Goal: Task Accomplishment & Management: Complete application form

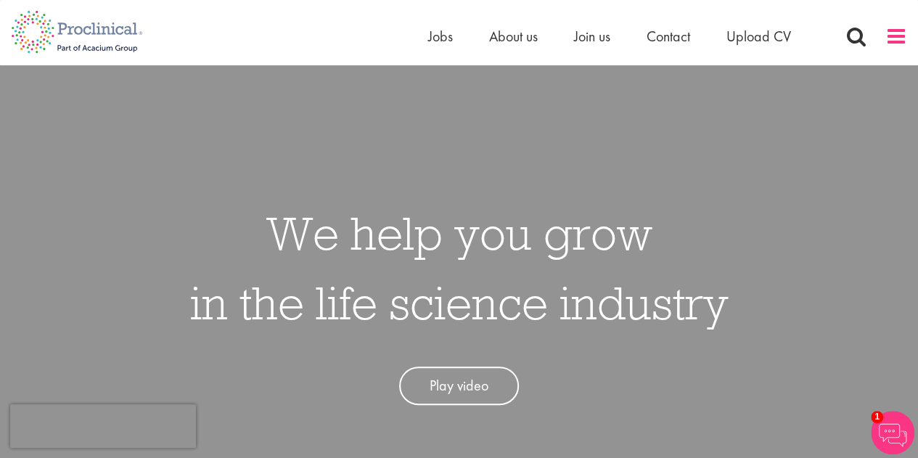
click at [894, 40] on span at bounding box center [896, 36] width 22 height 22
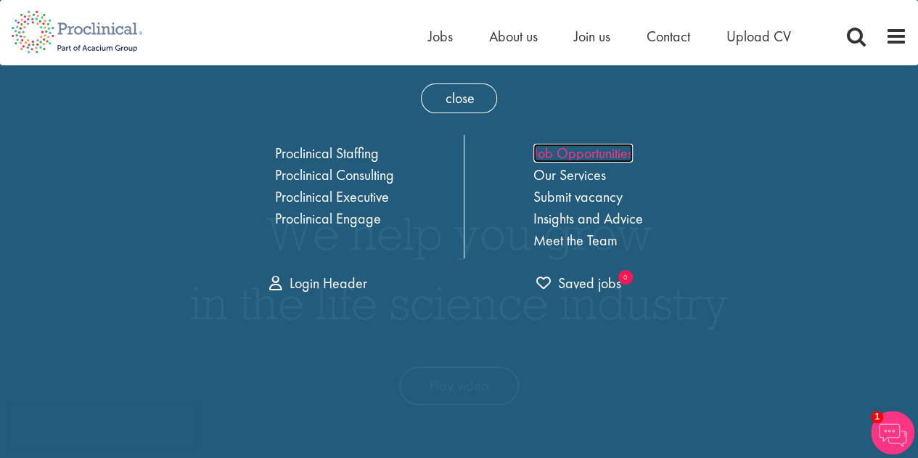
click at [608, 150] on link "Job Opportunities" at bounding box center [582, 153] width 99 height 19
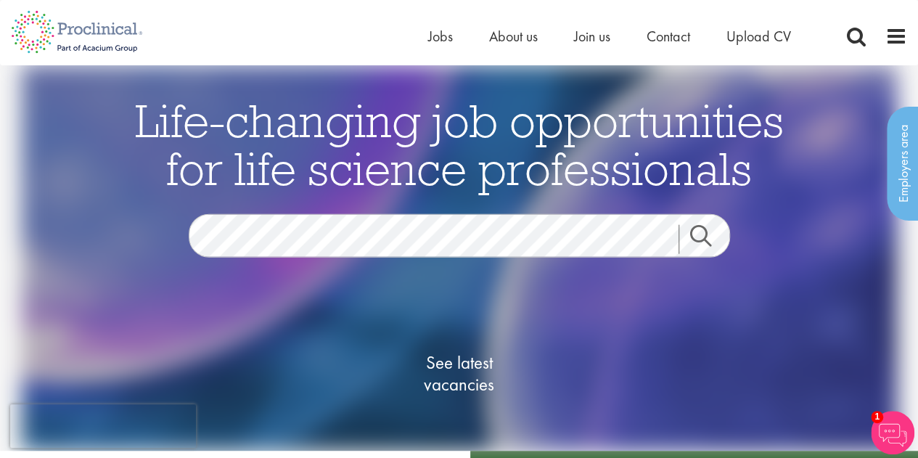
click at [700, 236] on link "Search" at bounding box center [709, 239] width 62 height 29
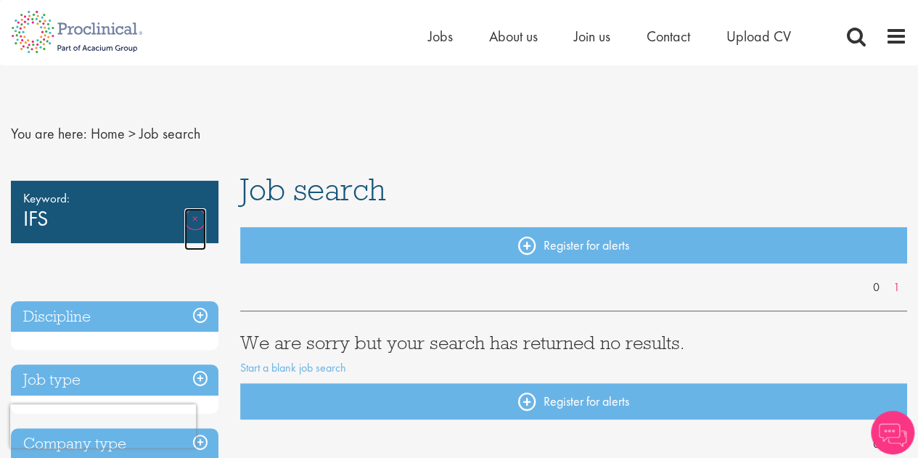
click at [193, 217] on link "Remove" at bounding box center [195, 229] width 22 height 42
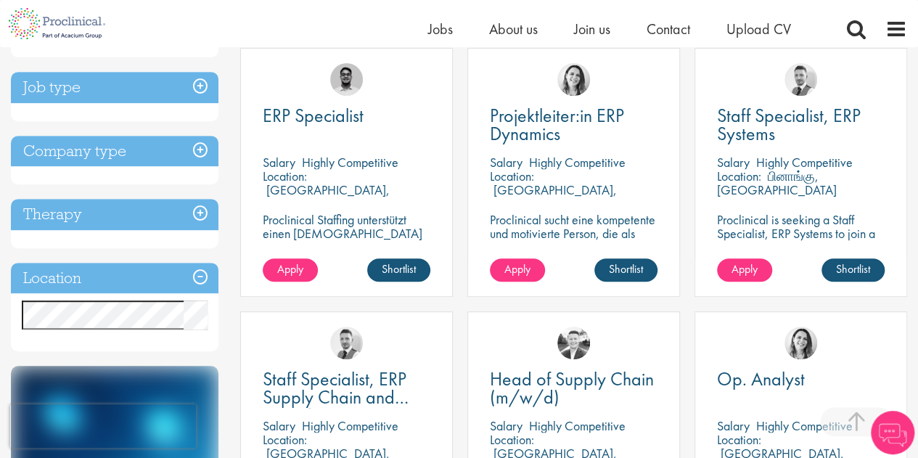
scroll to position [284, 0]
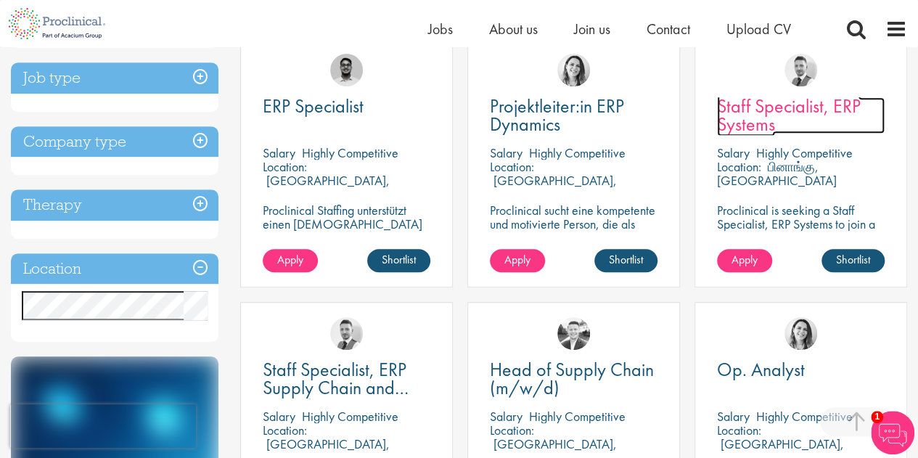
click at [827, 118] on link "Staff Specialist, ERP Systems" at bounding box center [801, 115] width 168 height 36
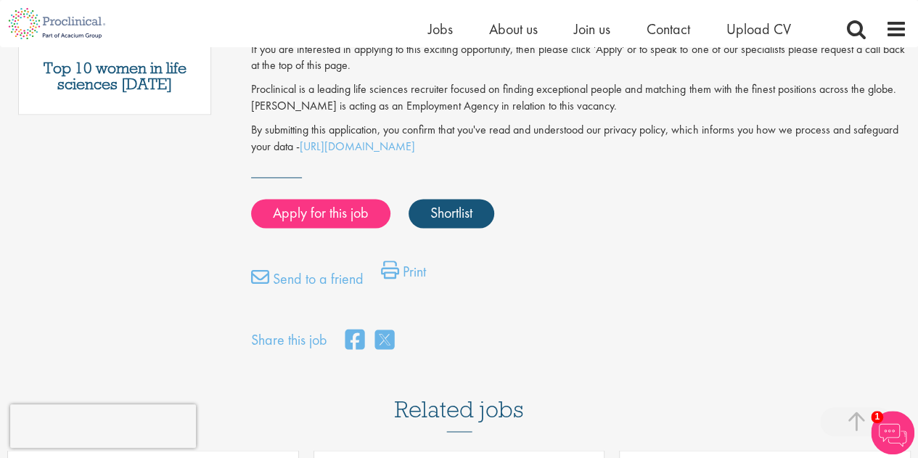
scroll to position [882, 0]
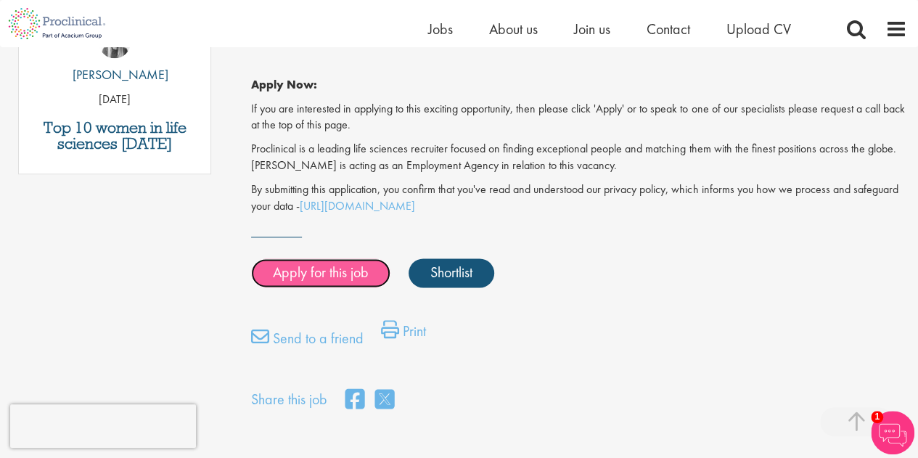
click at [347, 263] on link "Apply for this job" at bounding box center [320, 272] width 139 height 29
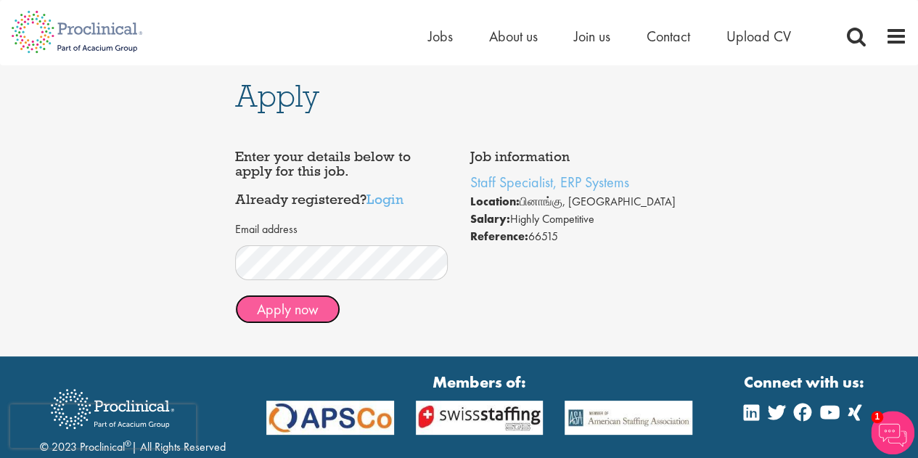
click at [289, 311] on button "Apply now" at bounding box center [287, 309] width 105 height 29
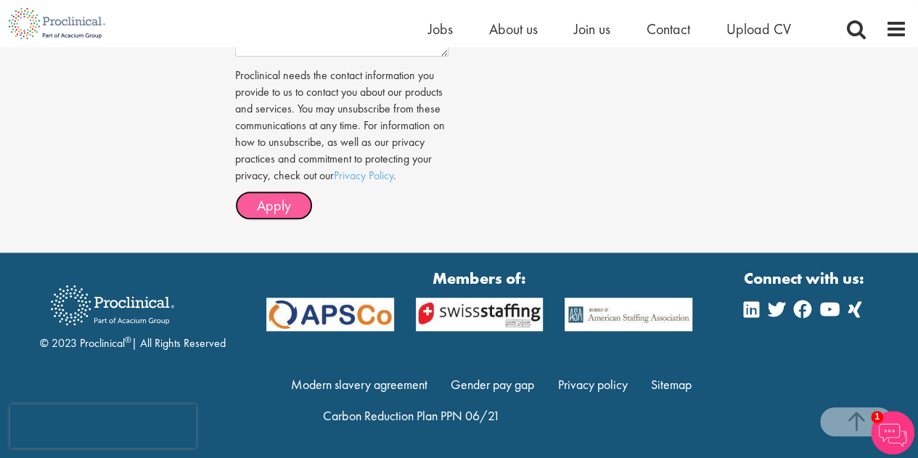
click at [291, 208] on button "Apply" at bounding box center [274, 205] width 78 height 29
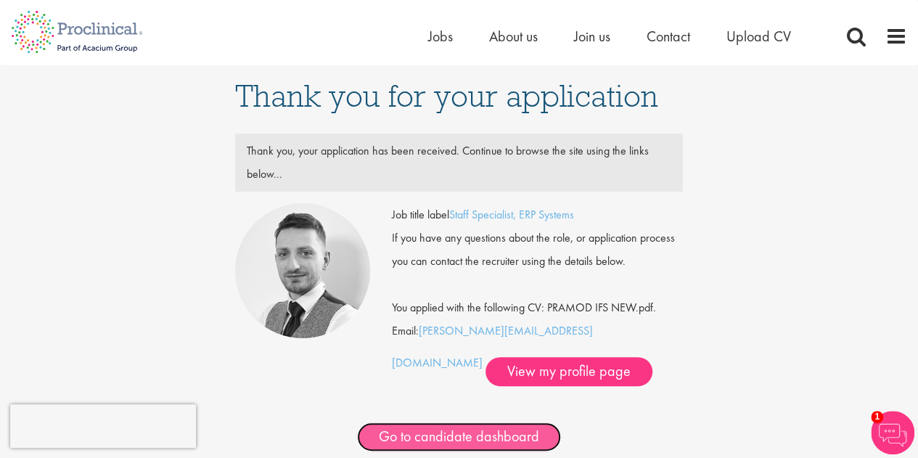
click at [443, 441] on link "Go to candidate dashboard" at bounding box center [459, 436] width 204 height 29
